Goal: Transaction & Acquisition: Register for event/course

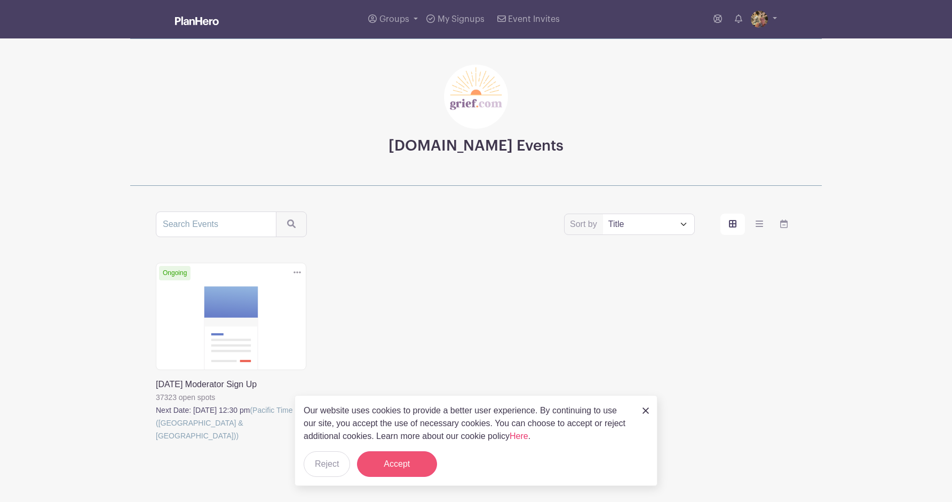
click at [384, 461] on button "Accept" at bounding box center [397, 464] width 80 height 26
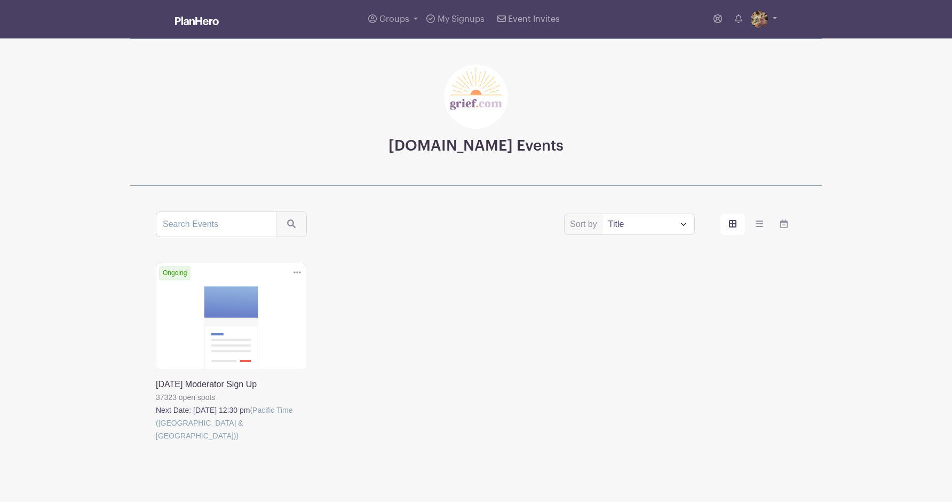
click at [156, 442] on link at bounding box center [156, 442] width 0 height 0
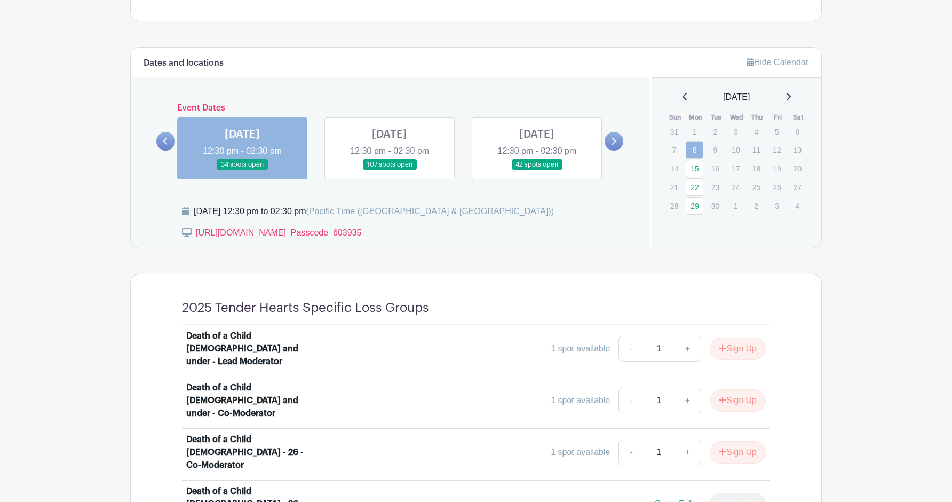
scroll to position [537, 0]
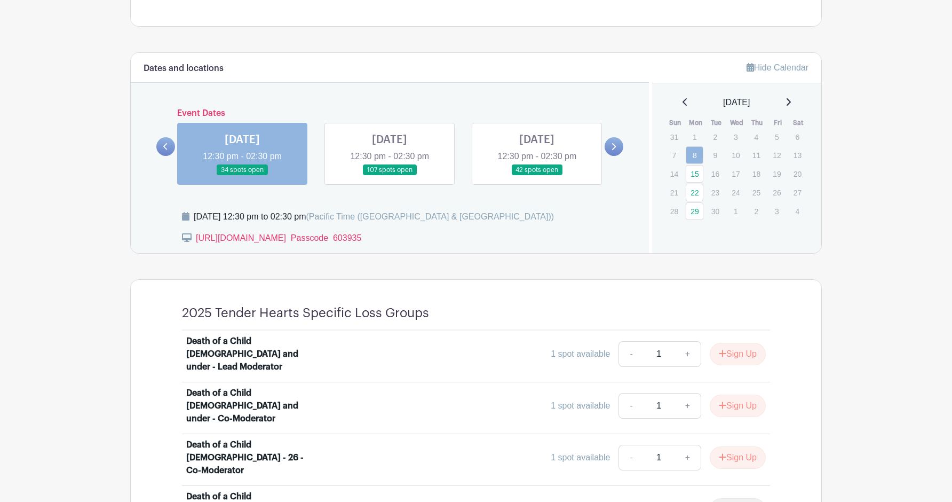
click at [390, 176] on link at bounding box center [390, 176] width 0 height 0
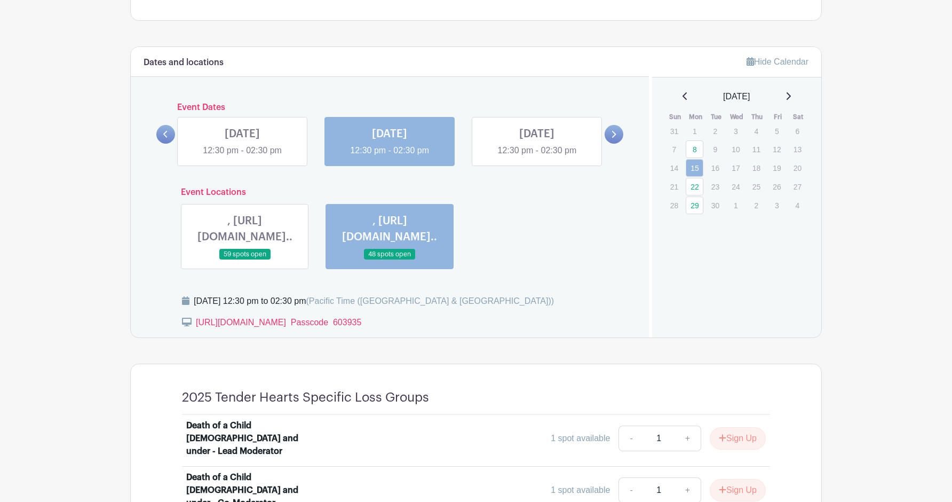
scroll to position [542, 0]
click at [537, 158] on link at bounding box center [537, 158] width 0 height 0
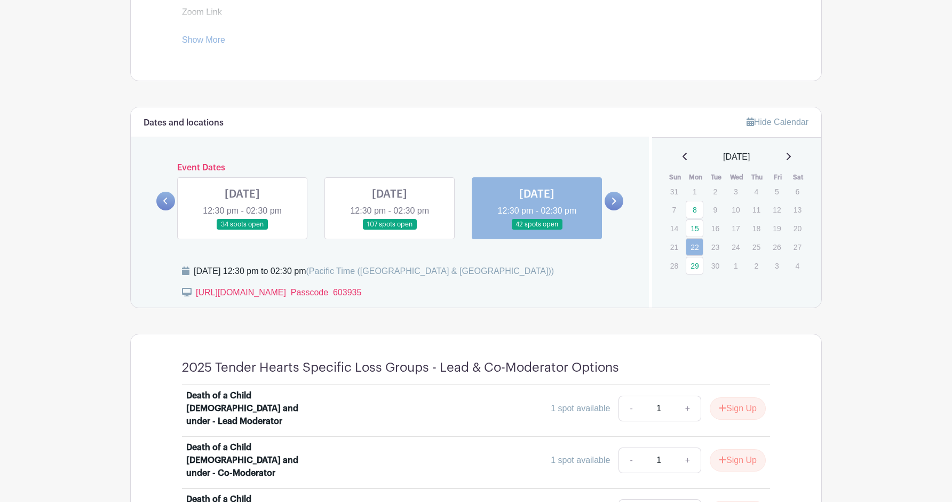
scroll to position [482, 0]
click at [696, 264] on link "29" at bounding box center [695, 266] width 18 height 18
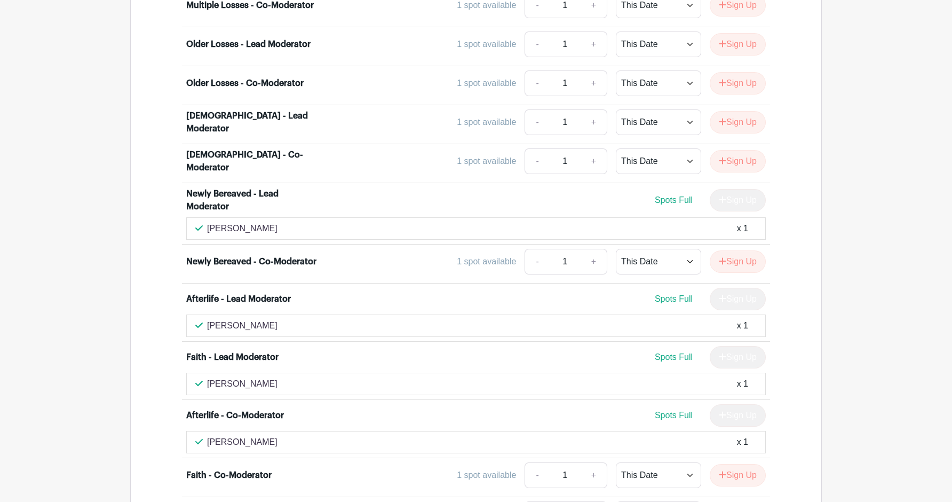
scroll to position [2777, 0]
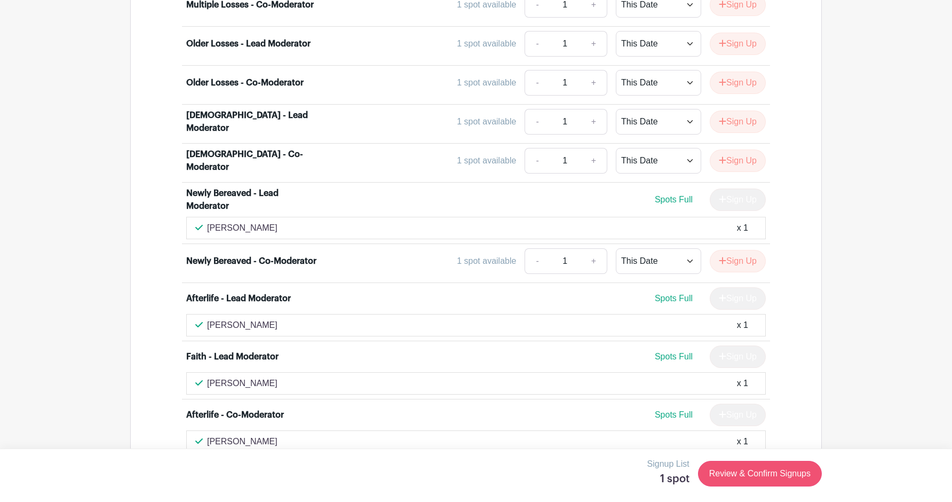
click at [739, 471] on link "Review & Confirm Signups" at bounding box center [760, 474] width 124 height 26
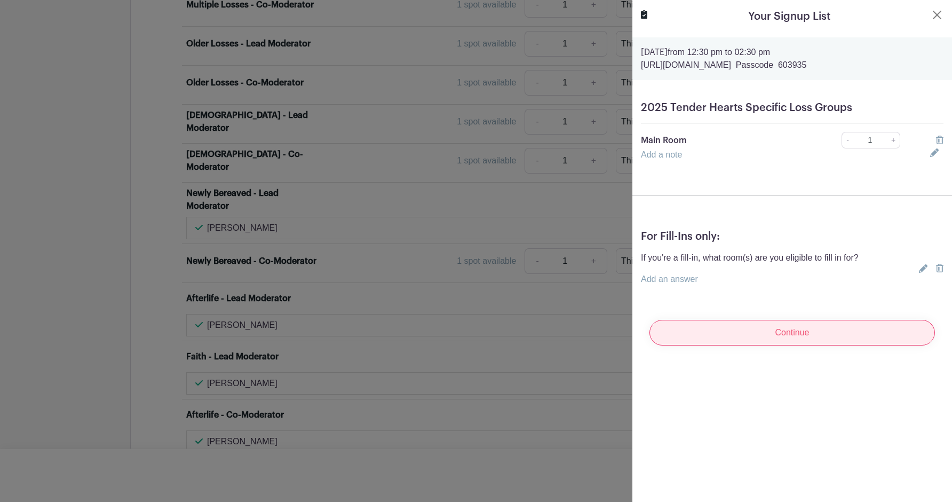
click at [736, 334] on input "Continue" at bounding box center [791, 333] width 285 height 26
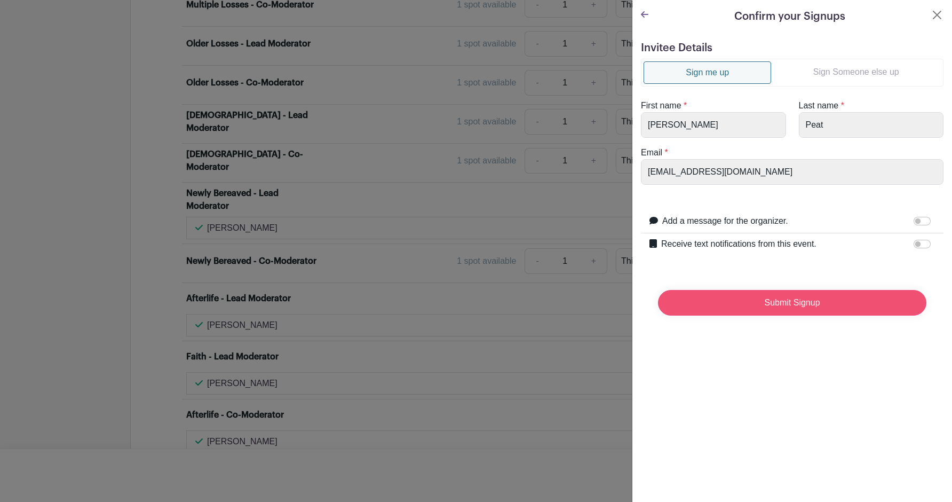
click at [731, 298] on input "Submit Signup" at bounding box center [792, 303] width 268 height 26
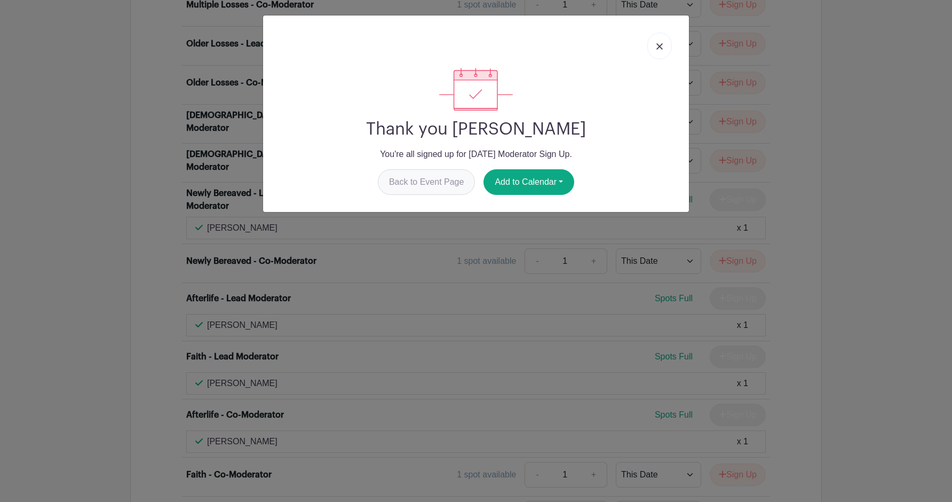
click at [436, 179] on link "Back to Event Page" at bounding box center [427, 182] width 98 height 26
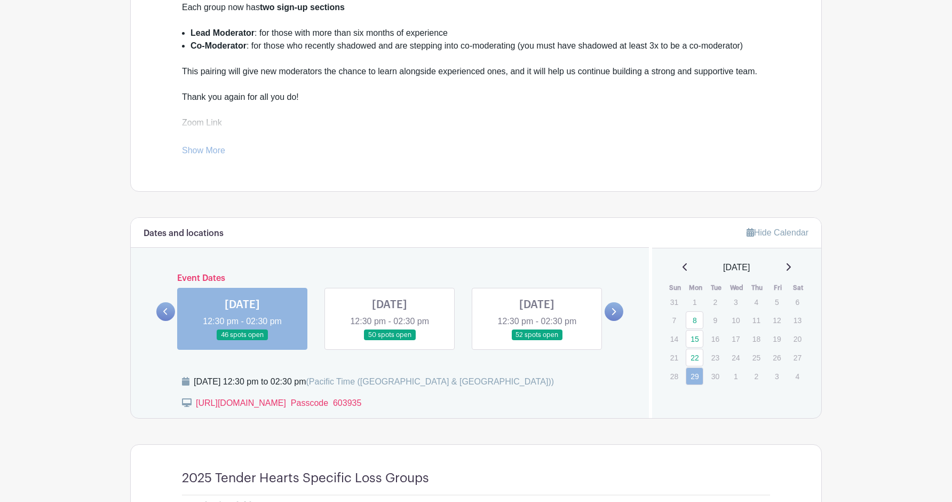
scroll to position [372, 0]
click at [390, 341] on link at bounding box center [390, 341] width 0 height 0
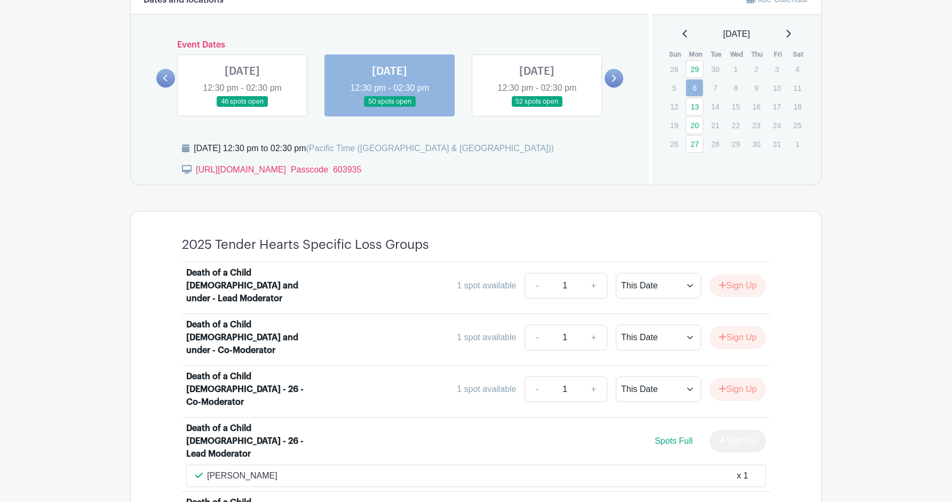
scroll to position [605, 0]
click at [537, 108] on link at bounding box center [537, 108] width 0 height 0
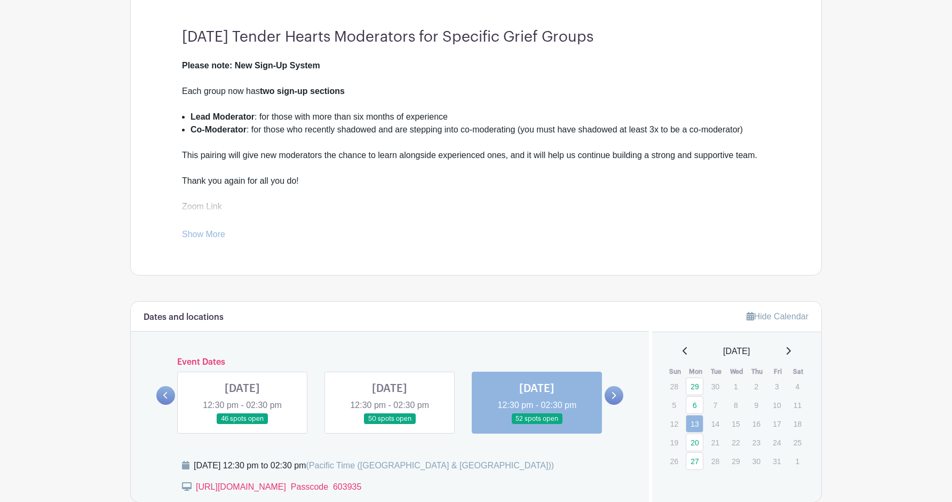
scroll to position [289, 0]
click at [694, 440] on link "20" at bounding box center [695, 442] width 18 height 18
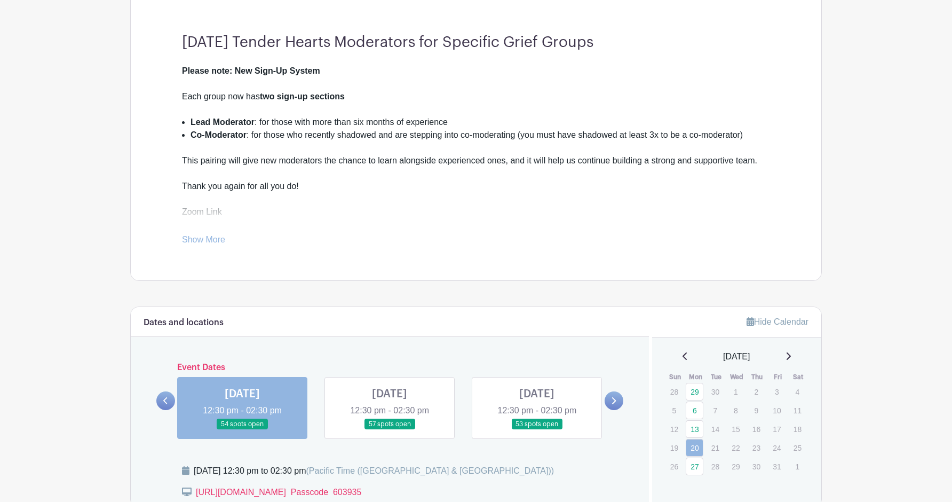
scroll to position [284, 0]
click at [390, 429] on link at bounding box center [390, 429] width 0 height 0
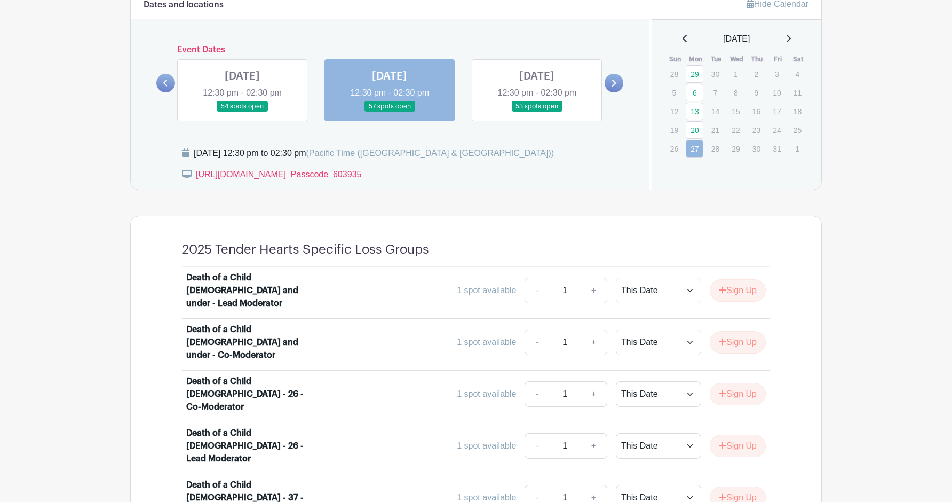
scroll to position [598, 0]
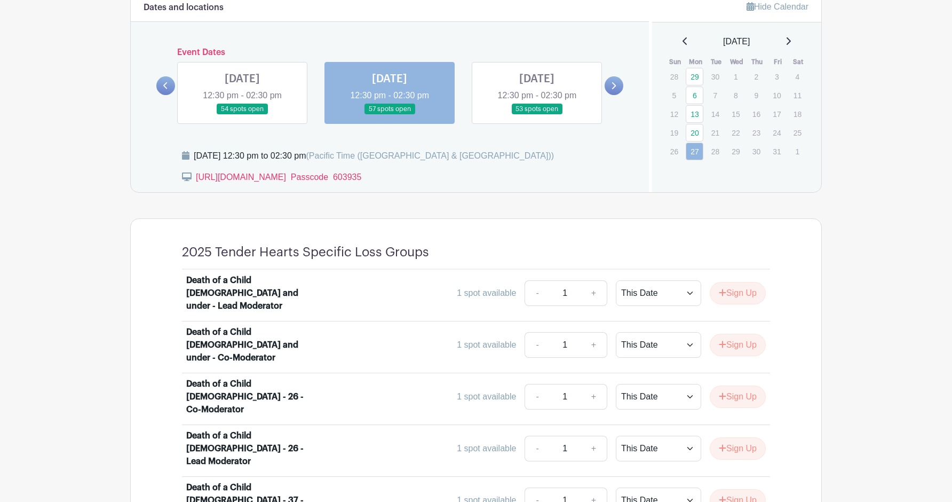
click at [537, 115] on link at bounding box center [537, 115] width 0 height 0
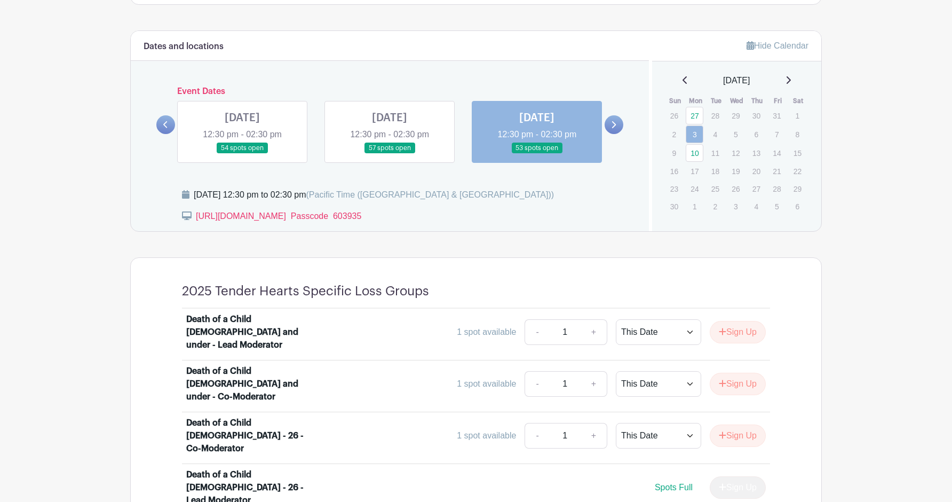
scroll to position [557, 0]
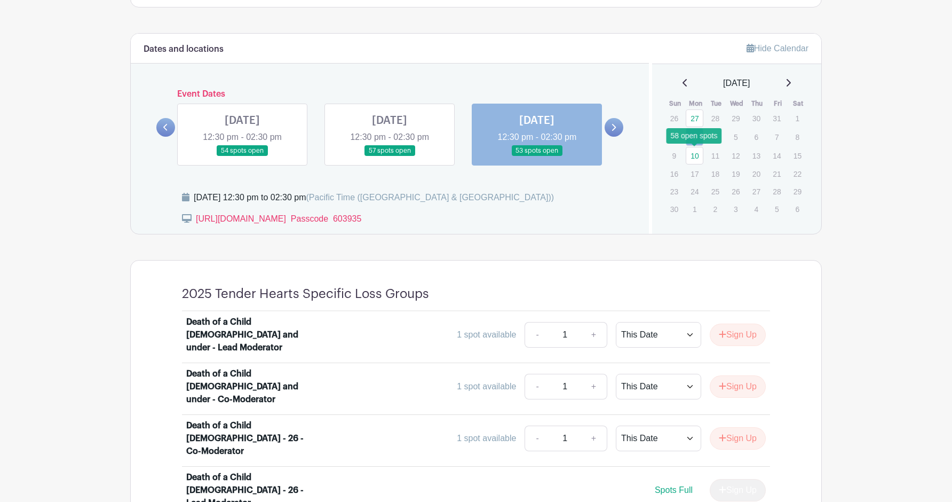
click at [695, 155] on link "10" at bounding box center [695, 156] width 18 height 18
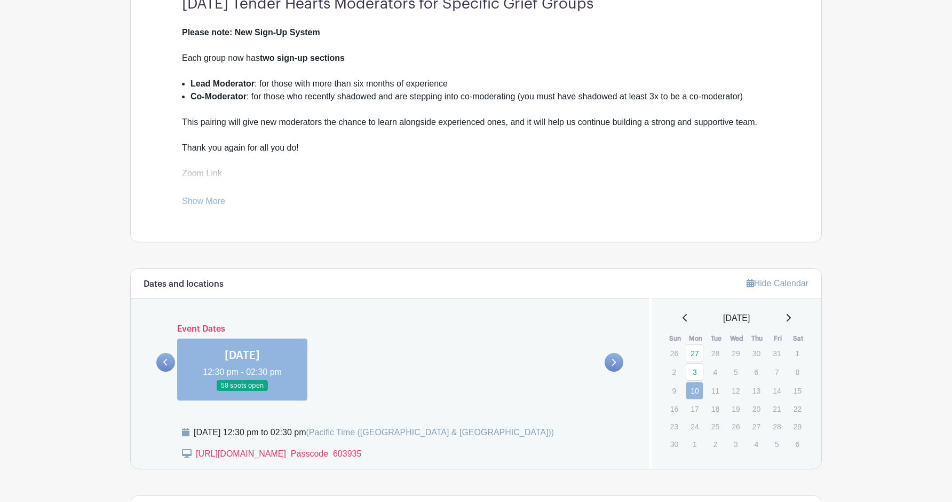
scroll to position [327, 0]
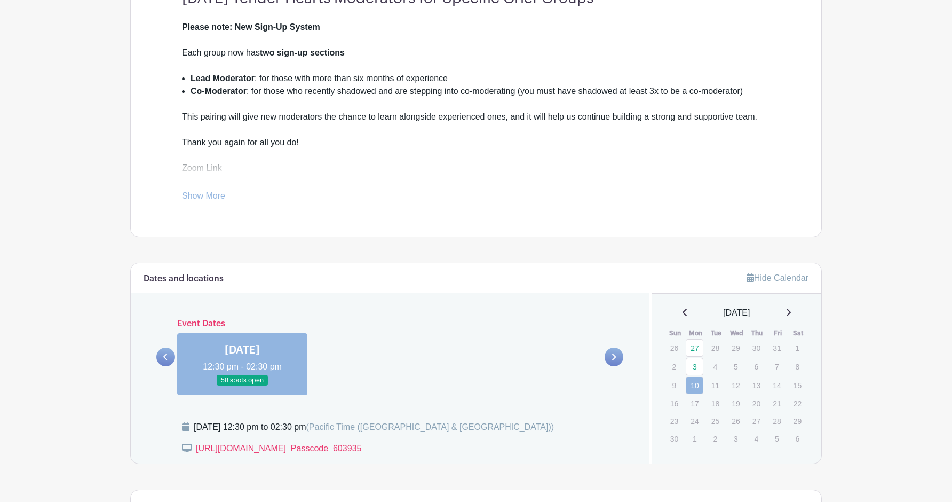
click at [167, 353] on icon at bounding box center [165, 357] width 5 height 8
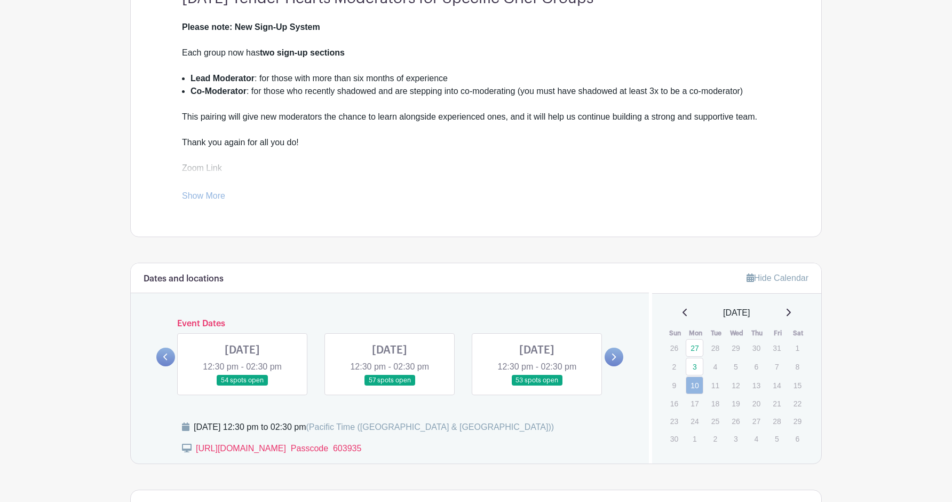
click at [167, 353] on icon at bounding box center [165, 357] width 5 height 8
click at [390, 386] on link at bounding box center [390, 386] width 0 height 0
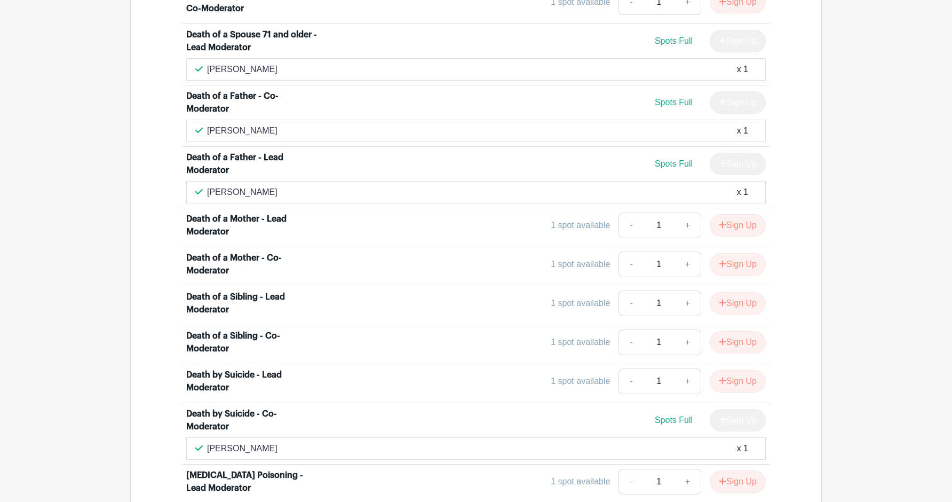
scroll to position [1869, 0]
click at [726, 370] on button "Sign Up" at bounding box center [738, 381] width 56 height 22
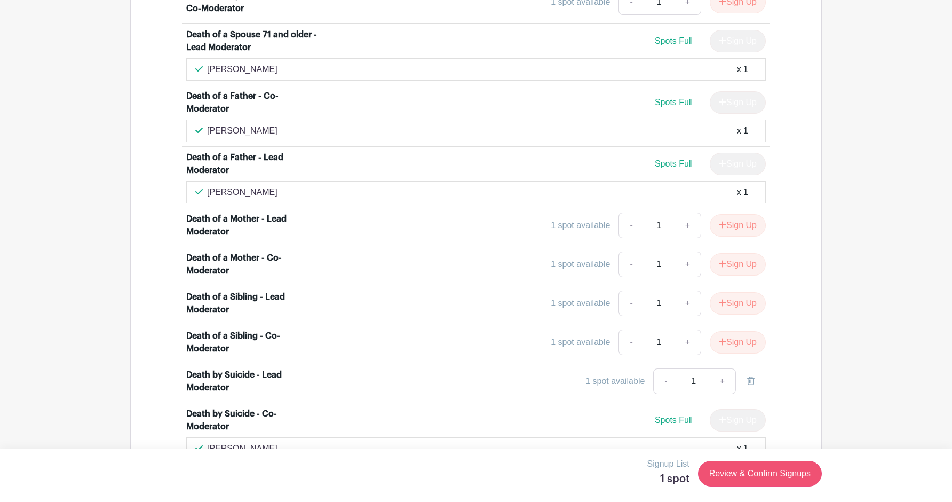
click at [751, 471] on link "Review & Confirm Signups" at bounding box center [760, 474] width 124 height 26
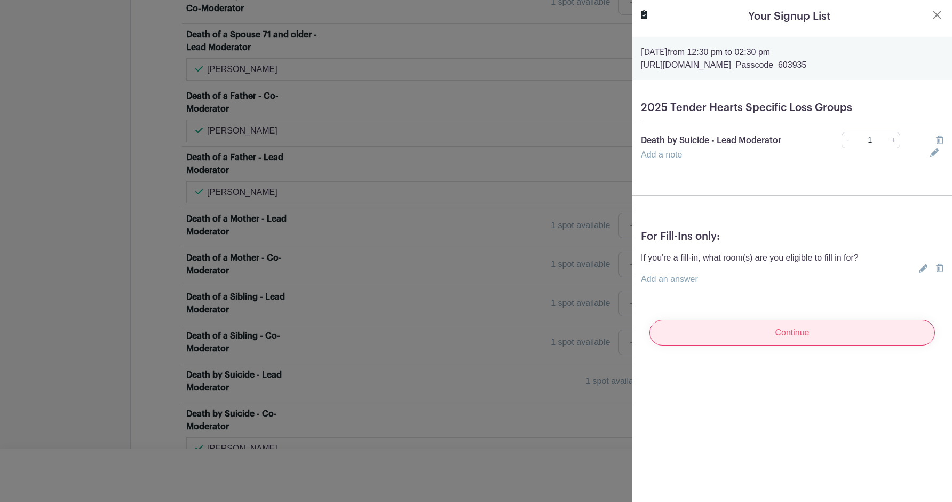
click at [744, 339] on input "Continue" at bounding box center [791, 333] width 285 height 26
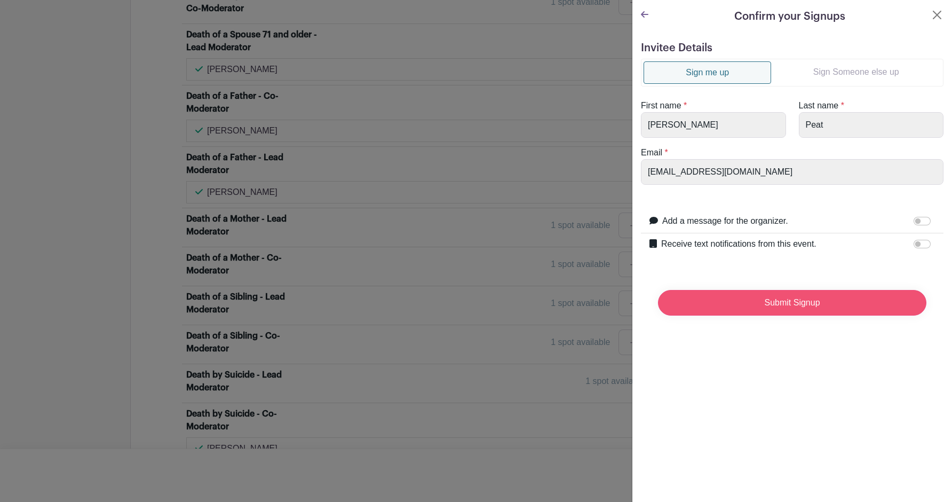
click at [743, 300] on input "Submit Signup" at bounding box center [792, 303] width 268 height 26
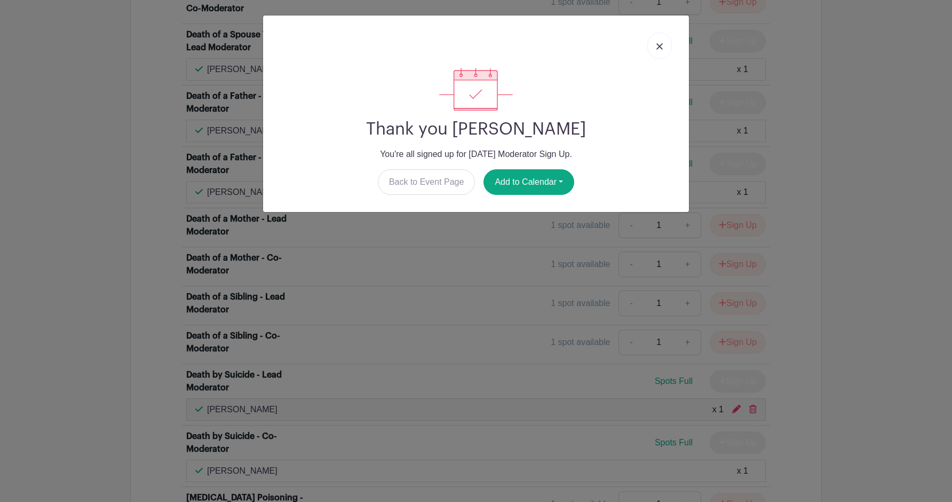
click at [659, 45] on img at bounding box center [659, 46] width 6 height 6
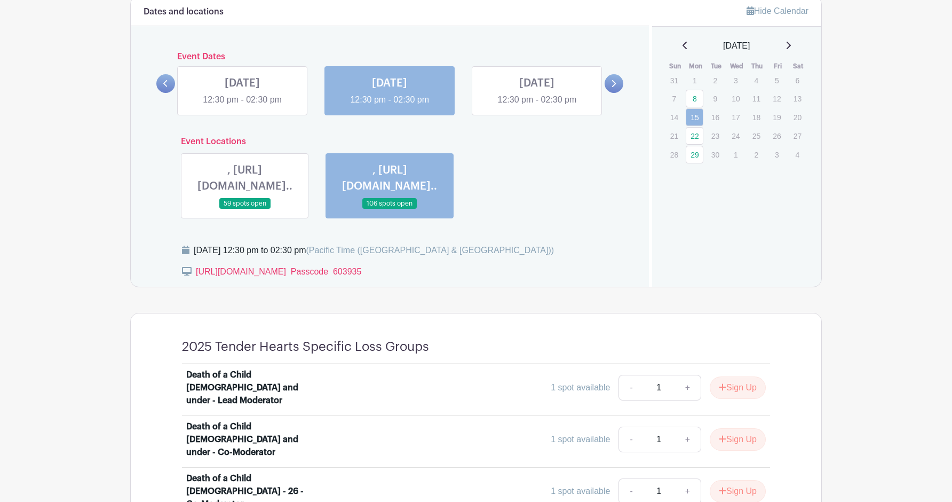
scroll to position [593, 0]
